Goal: Transaction & Acquisition: Purchase product/service

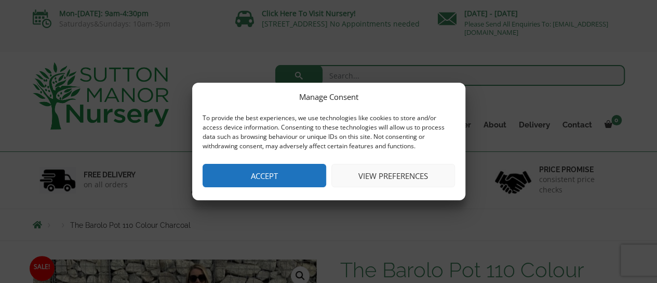
click at [271, 171] on button "Accept" at bounding box center [265, 175] width 124 height 23
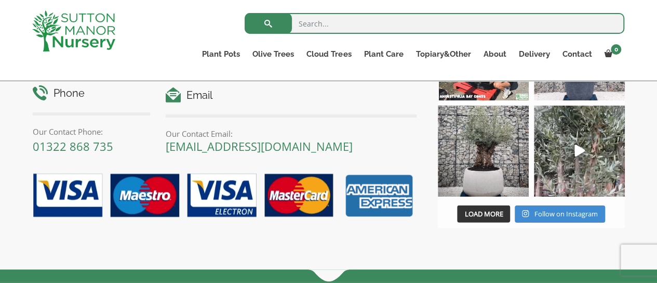
scroll to position [1286, 0]
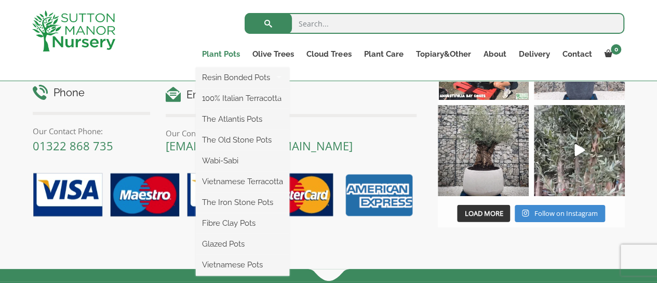
click at [233, 52] on link "Plant Pots" at bounding box center [221, 54] width 50 height 15
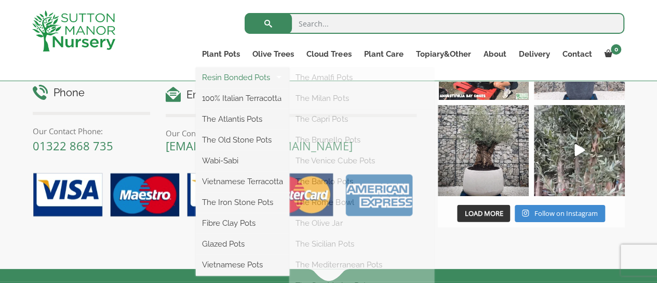
click at [226, 78] on link "Resin Bonded Pots" at bounding box center [243, 78] width 94 height 16
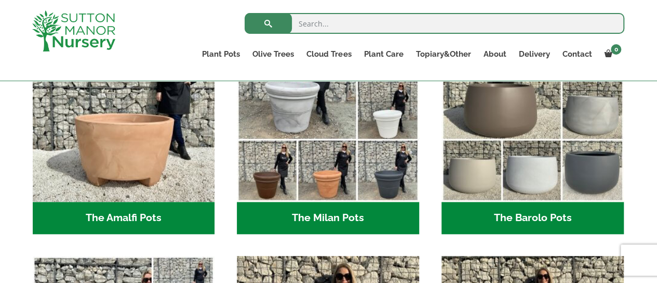
scroll to position [338, 0]
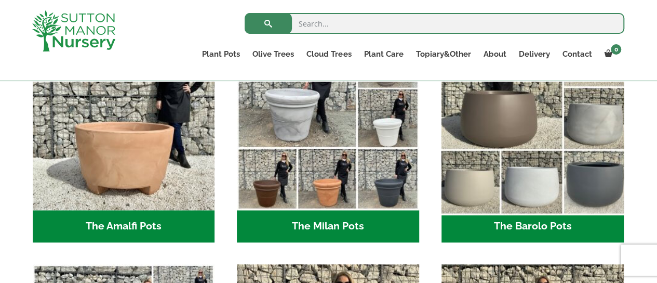
click at [541, 195] on img "Visit product category The Barolo Pots" at bounding box center [532, 118] width 191 height 191
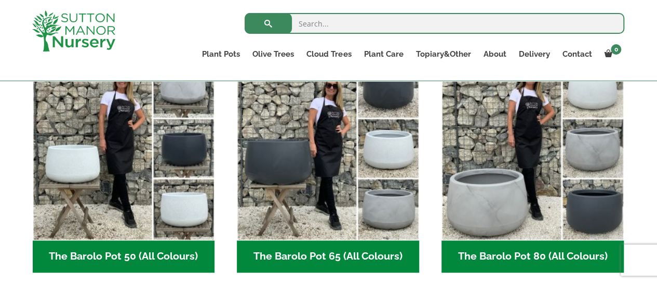
scroll to position [299, 0]
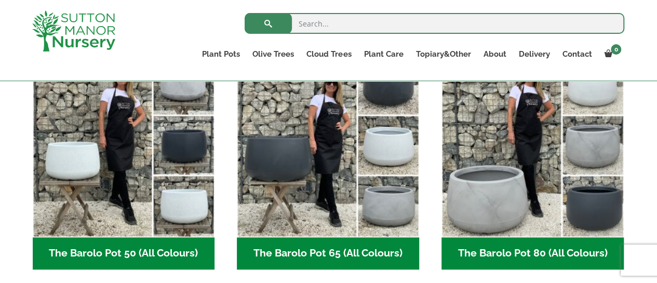
click at [340, 249] on h2 "The Barolo Pot 65 (All Colours) (6)" at bounding box center [328, 253] width 182 height 32
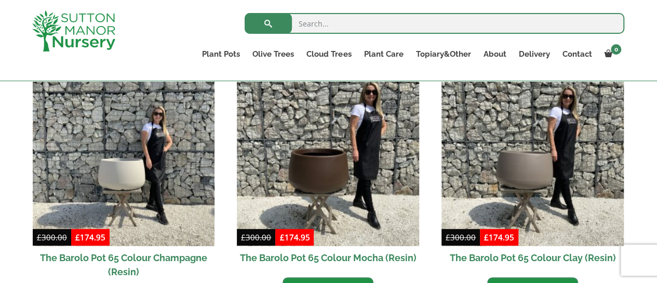
scroll to position [286, 0]
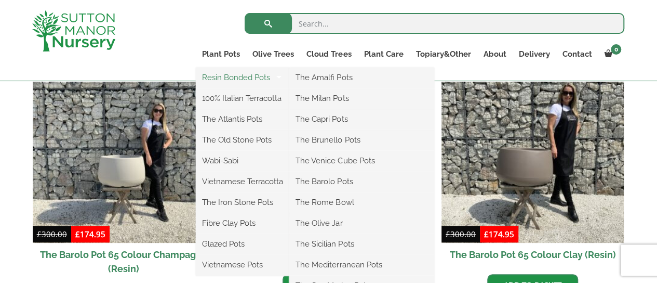
click at [226, 77] on link "Resin Bonded Pots" at bounding box center [243, 78] width 94 height 16
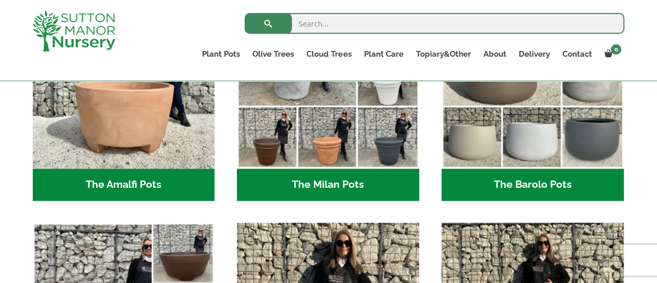
scroll to position [390, 0]
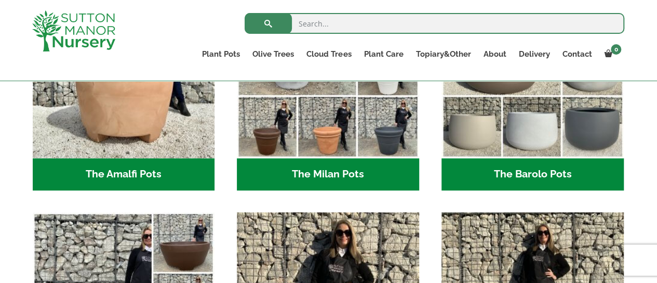
click at [171, 175] on h2 "The Amalfi Pots (3)" at bounding box center [124, 174] width 182 height 32
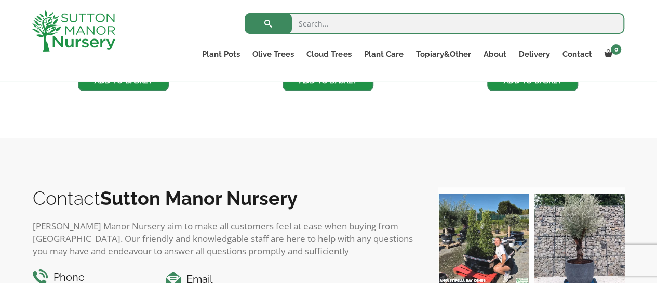
scroll to position [403, 0]
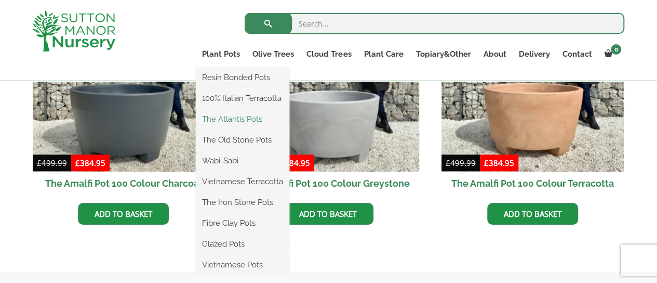
click at [233, 119] on link "The Atlantis Pots" at bounding box center [243, 119] width 94 height 16
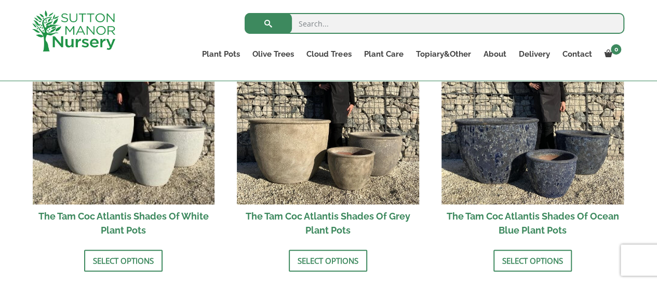
scroll to position [662, 0]
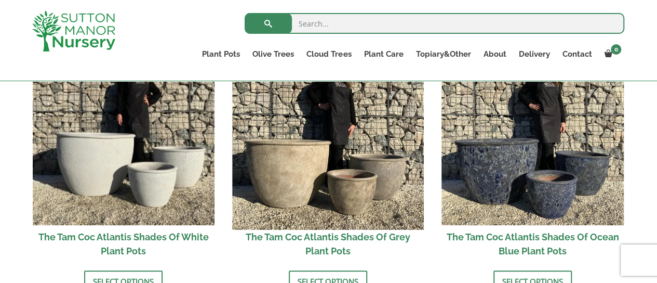
click at [300, 155] on img at bounding box center [328, 133] width 191 height 191
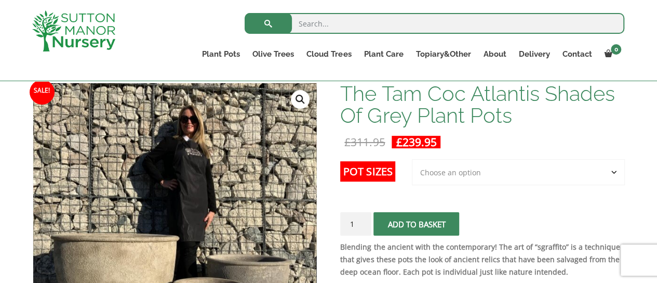
scroll to position [150, 0]
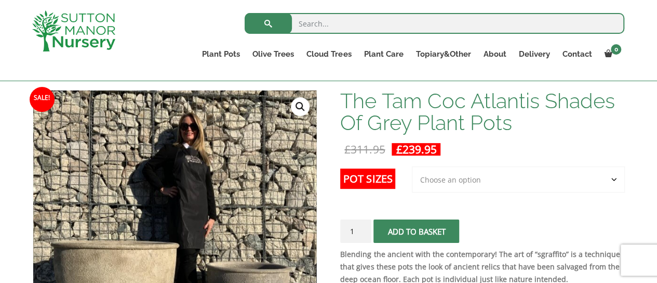
click at [457, 169] on select "Choose an option 3rd to Largest Pot In The Picture" at bounding box center [518, 179] width 213 height 26
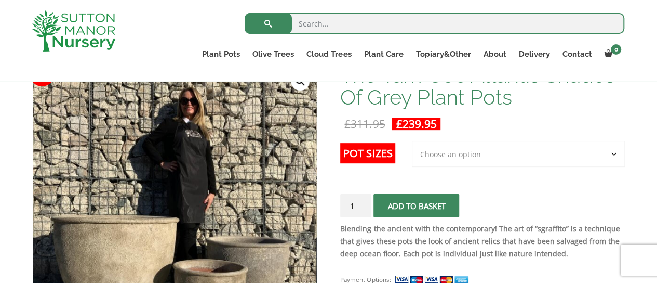
scroll to position [176, 0]
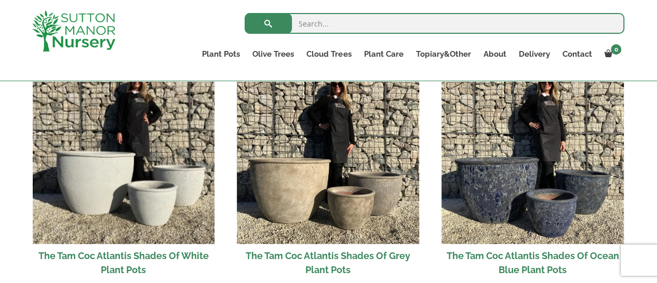
scroll to position [662, 0]
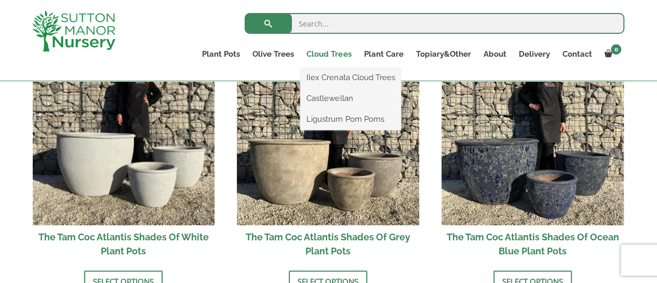
click at [335, 51] on link "Cloud Trees" at bounding box center [328, 54] width 57 height 15
click at [340, 82] on link "Ilex Crenata Cloud Trees" at bounding box center [350, 78] width 101 height 16
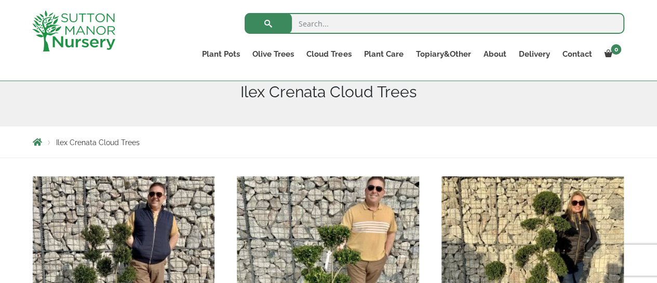
scroll to position [130, 0]
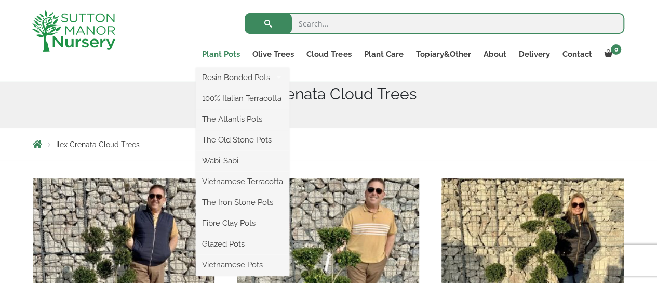
click at [225, 54] on link "Plant Pots" at bounding box center [221, 54] width 50 height 15
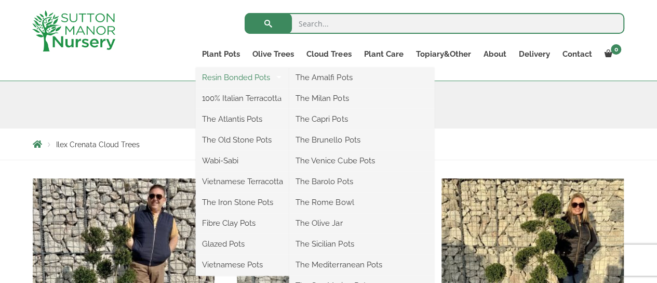
click at [214, 79] on link "Resin Bonded Pots" at bounding box center [243, 78] width 94 height 16
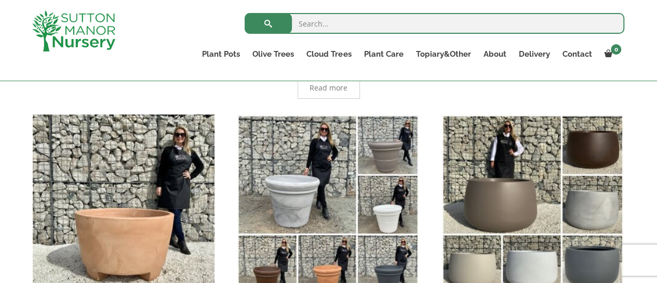
scroll to position [208, 0]
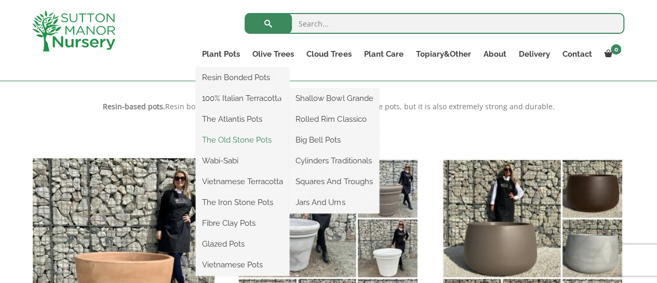
click at [228, 140] on link "The Old Stone Pots" at bounding box center [243, 140] width 94 height 16
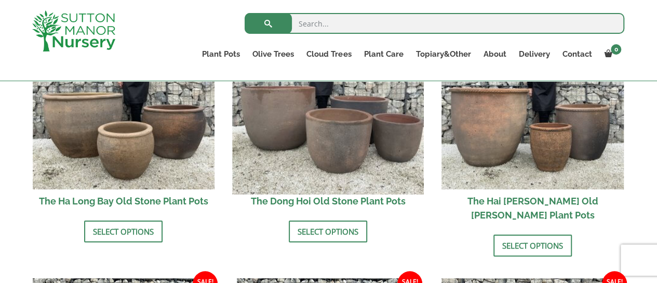
scroll to position [442, 0]
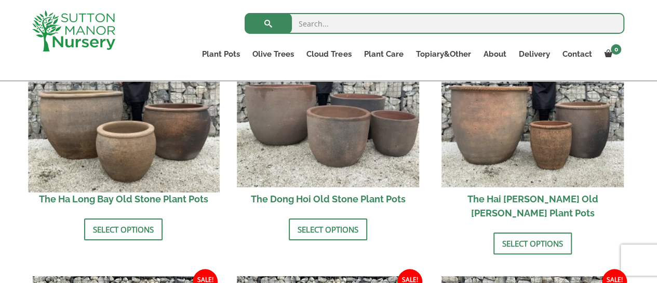
click at [125, 146] on img at bounding box center [123, 96] width 191 height 191
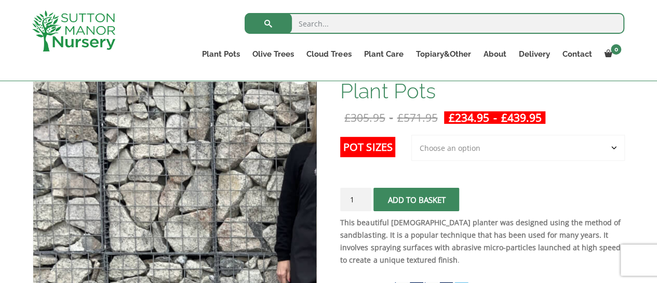
scroll to position [208, 0]
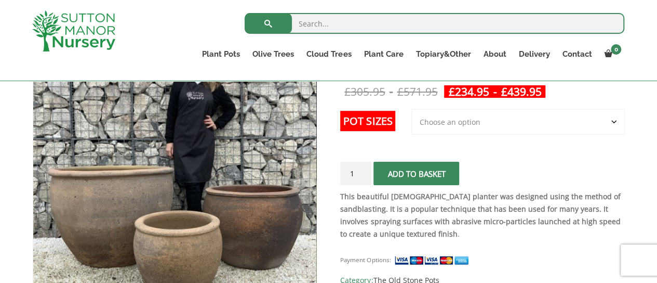
click at [437, 122] on select "Choose an option 3rd to Largest Pot In The Picture 2nd to Largest Pot In The Pi…" at bounding box center [518, 122] width 214 height 26
click at [412, 109] on select "Choose an option 3rd to Largest Pot In The Picture 2nd to Largest Pot In The Pi…" at bounding box center [518, 122] width 214 height 26
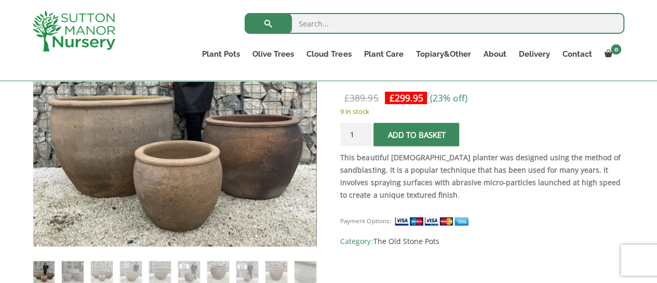
scroll to position [221, 0]
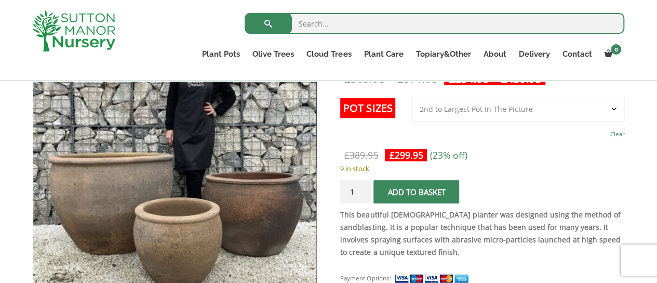
click at [498, 109] on select "Choose an option 3rd to Largest Pot In The Picture 2nd to Largest Pot In The Pi…" at bounding box center [518, 109] width 214 height 26
click at [412, 96] on select "Choose an option 3rd to Largest Pot In The Picture 2nd to Largest Pot In The Pi…" at bounding box center [518, 109] width 214 height 26
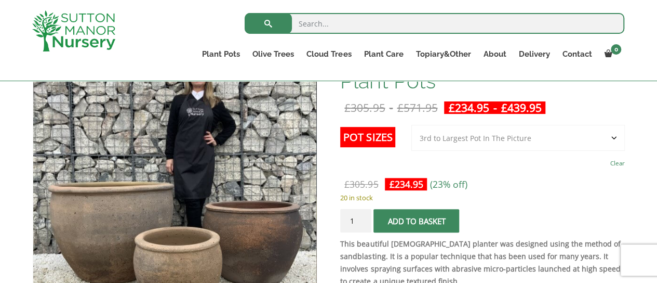
scroll to position [169, 0]
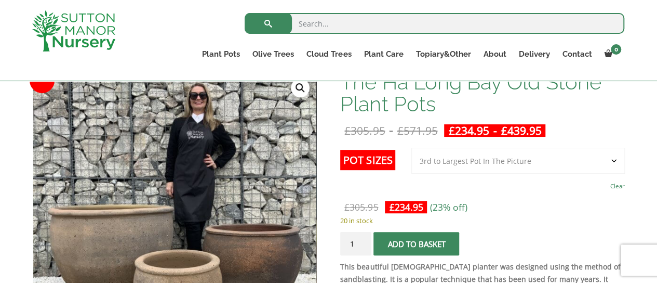
click at [536, 161] on select "Choose an option 3rd to Largest Pot In The Picture 2nd to Largest Pot In The Pi…" at bounding box center [518, 161] width 214 height 26
click at [412, 148] on select "Choose an option 3rd to Largest Pot In The Picture 2nd to Largest Pot In The Pi…" at bounding box center [518, 161] width 214 height 26
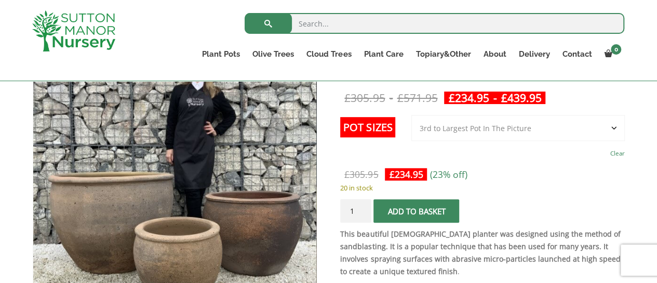
scroll to position [182, 0]
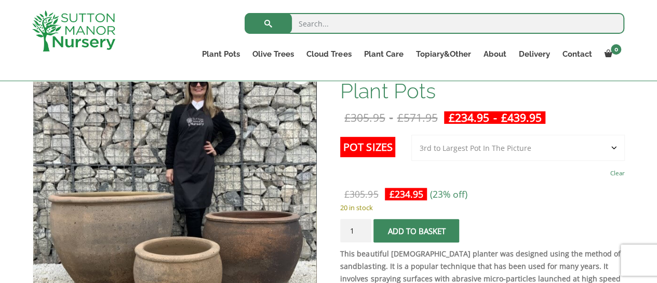
click at [446, 145] on select "Choose an option 3rd to Largest Pot In The Picture 2nd to Largest Pot In The Pi…" at bounding box center [518, 148] width 214 height 26
click at [412, 135] on select "Choose an option 3rd to Largest Pot In The Picture 2nd to Largest Pot In The Pi…" at bounding box center [518, 148] width 214 height 26
click at [514, 201] on p "9 in stock" at bounding box center [482, 207] width 284 height 12
click at [481, 145] on select "Choose an option 3rd to Largest Pot In The Picture 2nd to Largest Pot In The Pi…" at bounding box center [518, 148] width 214 height 26
click at [412, 135] on select "Choose an option 3rd to Largest Pot In The Picture 2nd to Largest Pot In The Pi…" at bounding box center [518, 148] width 214 height 26
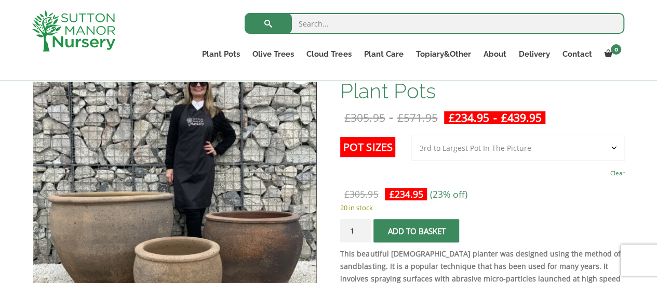
click at [467, 146] on select "Choose an option 3rd to Largest Pot In The Picture 2nd to Largest Pot In The Pi…" at bounding box center [518, 148] width 214 height 26
click at [412, 135] on select "Choose an option 3rd to Largest Pot In The Picture 2nd to Largest Pot In The Pi…" at bounding box center [518, 148] width 214 height 26
select select "2nd to Largest Pot In The Picture"
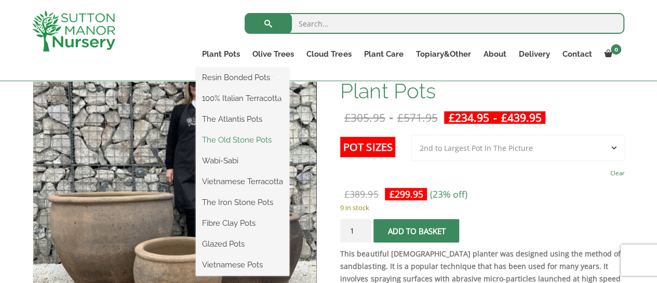
click at [245, 142] on link "The Old Stone Pots" at bounding box center [243, 140] width 94 height 16
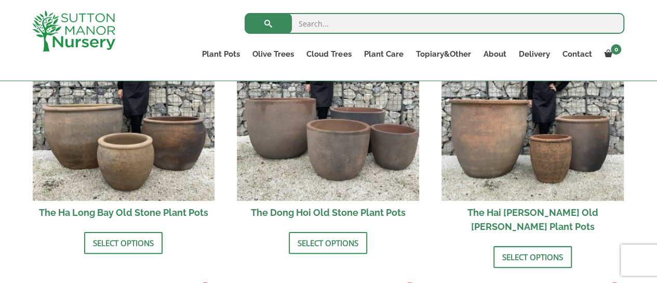
scroll to position [403, 0]
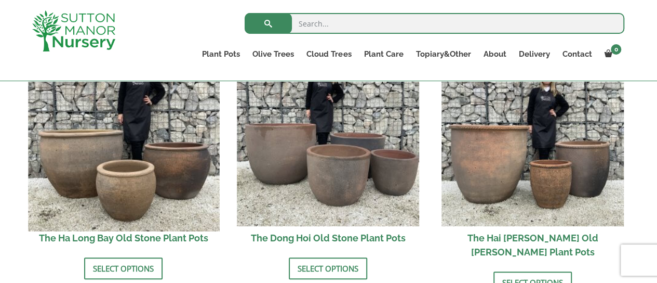
click at [193, 164] on img at bounding box center [123, 134] width 191 height 191
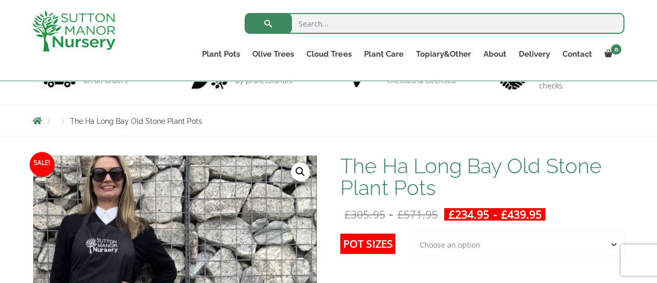
scroll to position [143, 0]
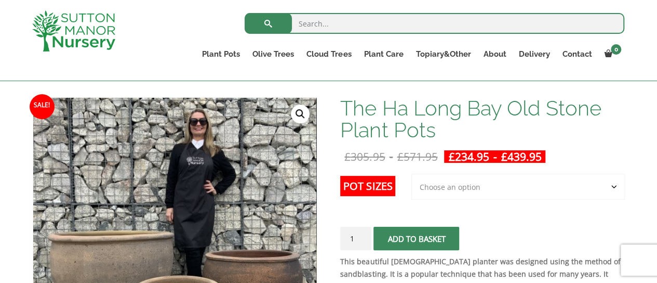
click at [445, 188] on select "Choose an option 3rd to Largest Pot In The Picture 2nd to Largest Pot In The Pi…" at bounding box center [518, 187] width 214 height 26
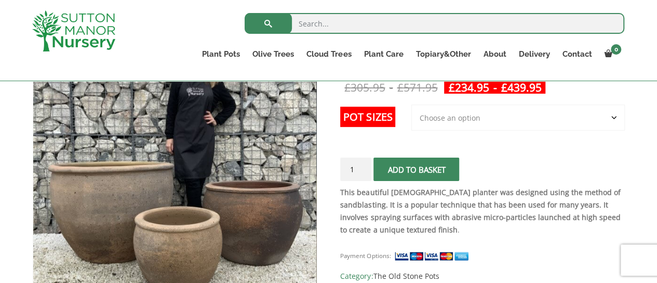
scroll to position [156, 0]
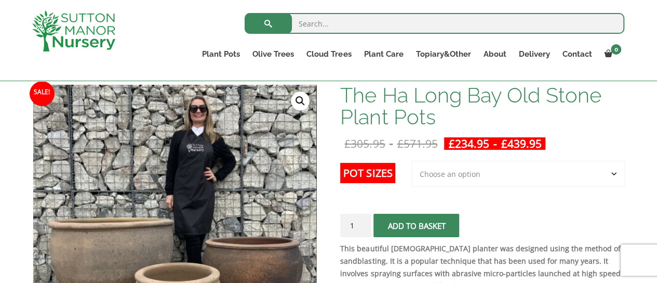
click at [484, 168] on select "Choose an option 3rd to Largest Pot In The Picture 2nd to Largest Pot In The Pi…" at bounding box center [518, 174] width 214 height 26
click at [412, 161] on select "Choose an option 3rd to Largest Pot In The Picture 2nd to Largest Pot In The Pi…" at bounding box center [518, 174] width 214 height 26
select select "2nd to Largest Pot In The Picture"
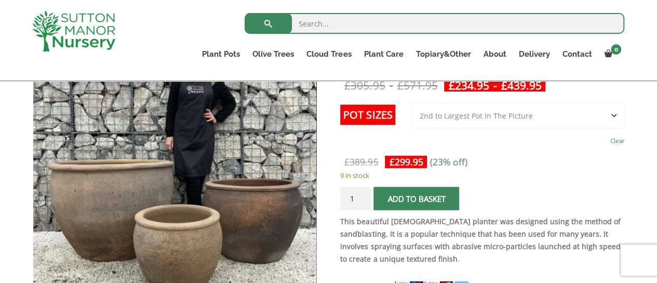
scroll to position [221, 0]
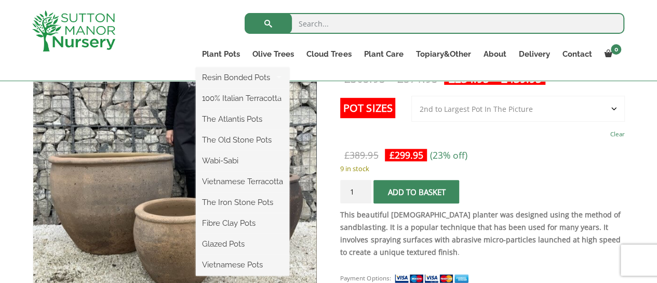
click at [215, 68] on ul "Resin Bonded Pots The Amalfi Pots The Milan Pots The Capri Pots The Brunello Po…" at bounding box center [243, 172] width 94 height 208
click at [215, 76] on link "Resin Bonded Pots" at bounding box center [243, 78] width 94 height 16
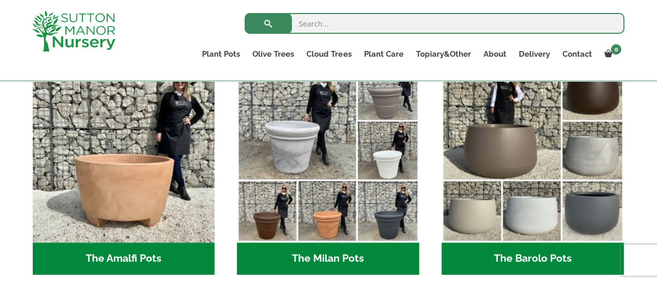
scroll to position [312, 0]
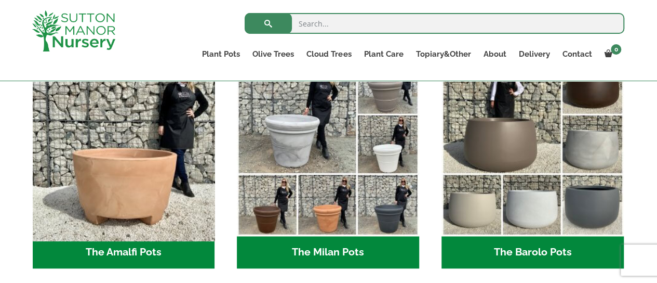
click at [154, 176] on img "Visit product category The Amalfi Pots" at bounding box center [123, 144] width 191 height 191
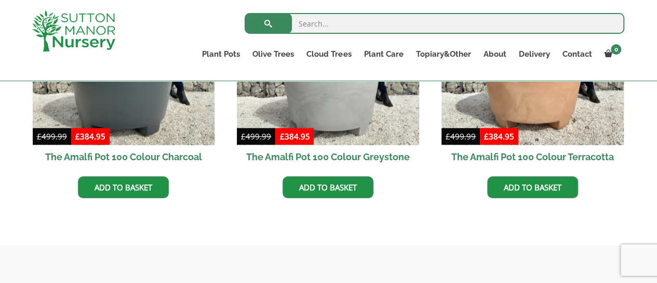
scroll to position [481, 0]
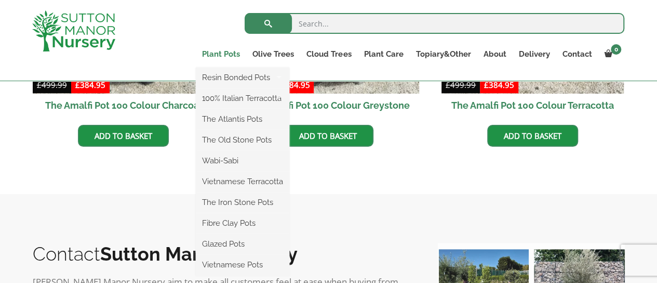
click at [221, 55] on link "Plant Pots" at bounding box center [221, 54] width 50 height 15
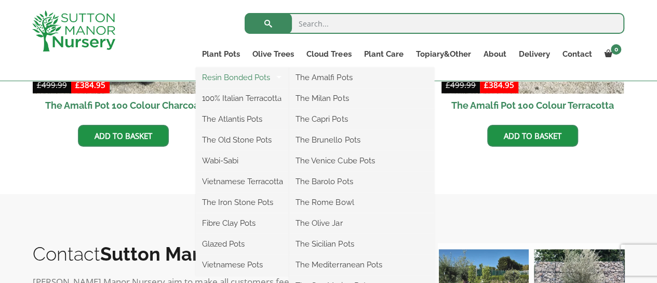
click at [221, 79] on link "Resin Bonded Pots" at bounding box center [243, 78] width 94 height 16
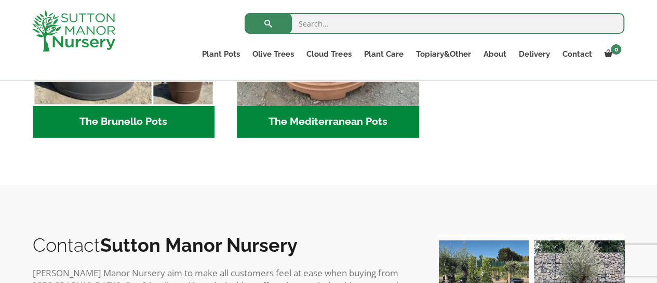
scroll to position [1623, 0]
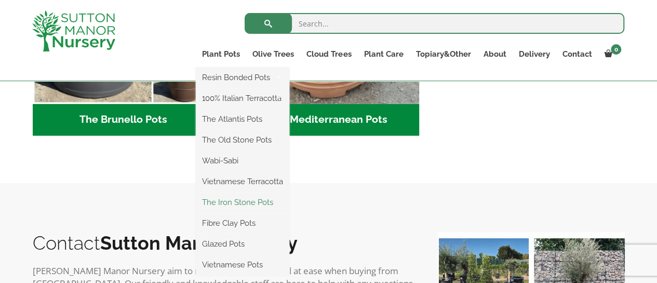
click at [233, 202] on link "The Iron Stone Pots" at bounding box center [243, 202] width 94 height 16
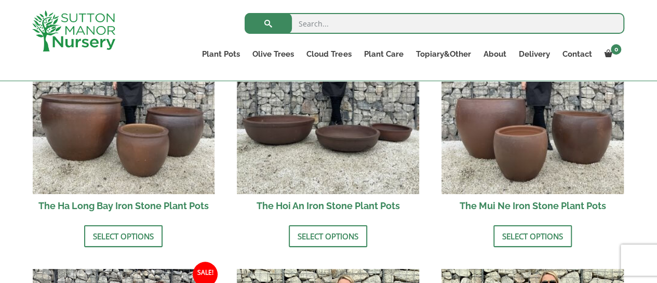
scroll to position [442, 0]
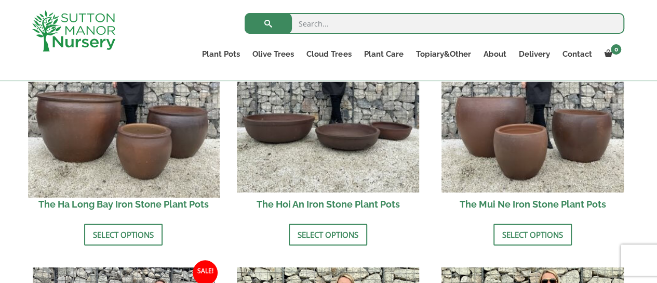
click at [149, 168] on img at bounding box center [123, 101] width 191 height 191
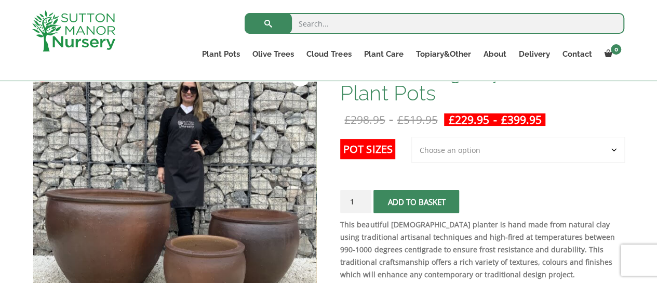
scroll to position [182, 0]
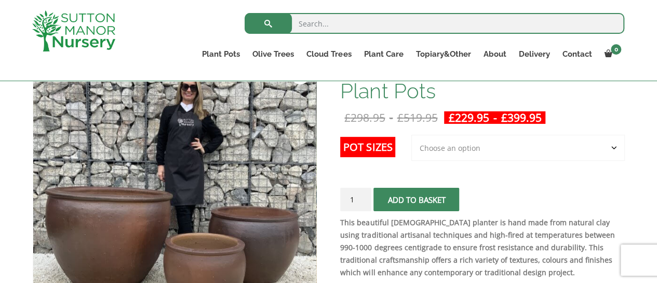
click at [436, 145] on select "Choose an option 3rd to Largest Pot In The Picture 2nd to Largest Pot In The Pi…" at bounding box center [518, 148] width 214 height 26
click at [412, 135] on select "Choose an option 3rd to Largest Pot In The Picture 2nd to Largest Pot In The Pi…" at bounding box center [518, 148] width 214 height 26
select select "2nd to Largest Pot In The Picture"
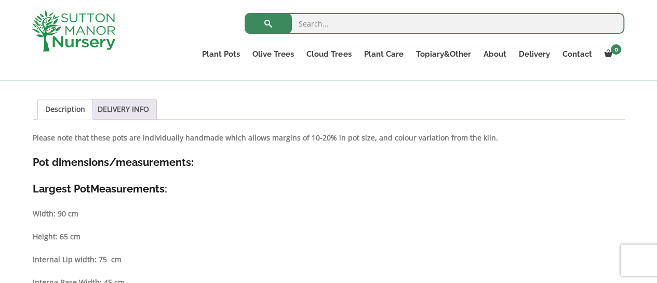
scroll to position [403, 0]
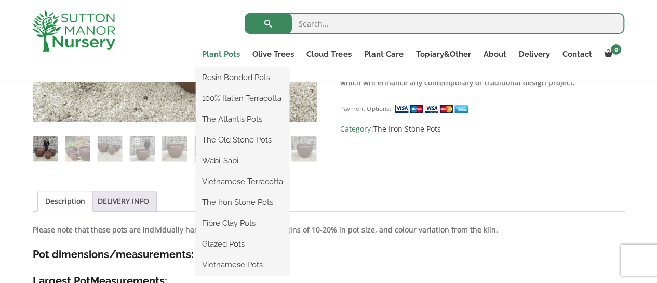
click at [231, 54] on link "Plant Pots" at bounding box center [221, 54] width 50 height 15
click at [237, 222] on link "Fibre Clay Pots" at bounding box center [243, 223] width 94 height 16
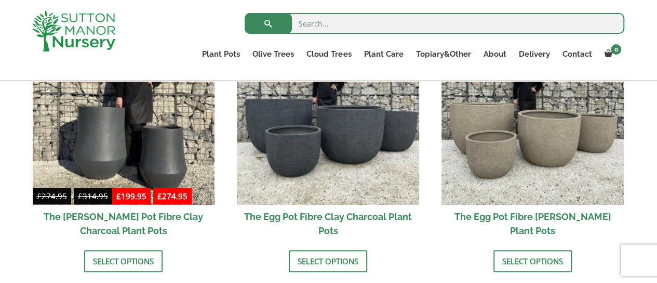
scroll to position [390, 0]
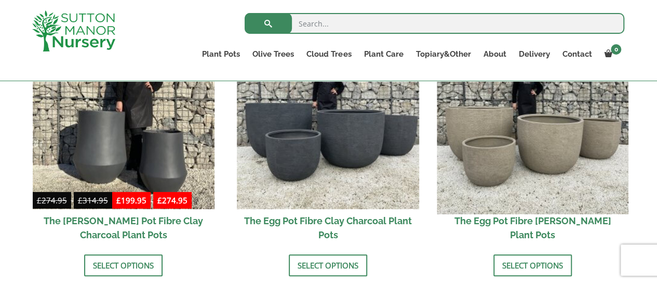
click at [502, 160] on img at bounding box center [532, 117] width 191 height 191
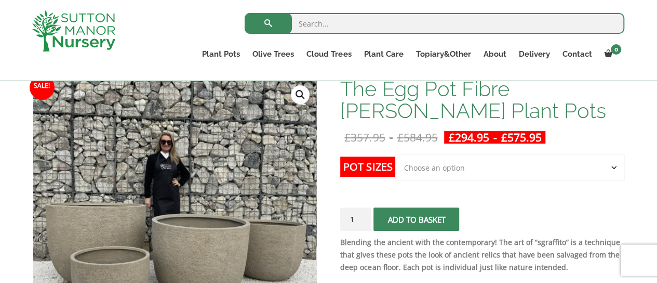
scroll to position [117, 0]
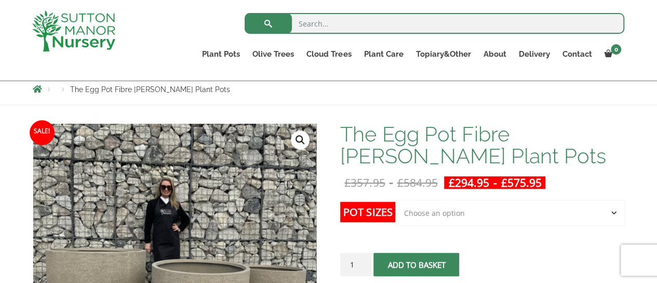
click at [443, 211] on select "Choose an option Click here to buy the 5th To Largest Pot In The Picture Click …" at bounding box center [509, 212] width 229 height 26
click at [395, 199] on select "Choose an option Click here to buy the 5th To Largest Pot In The Picture Click …" at bounding box center [509, 212] width 229 height 26
select select "Click here to buy the 5th To Largest Pot In The Picture"
